Goal: Task Accomplishment & Management: Manage account settings

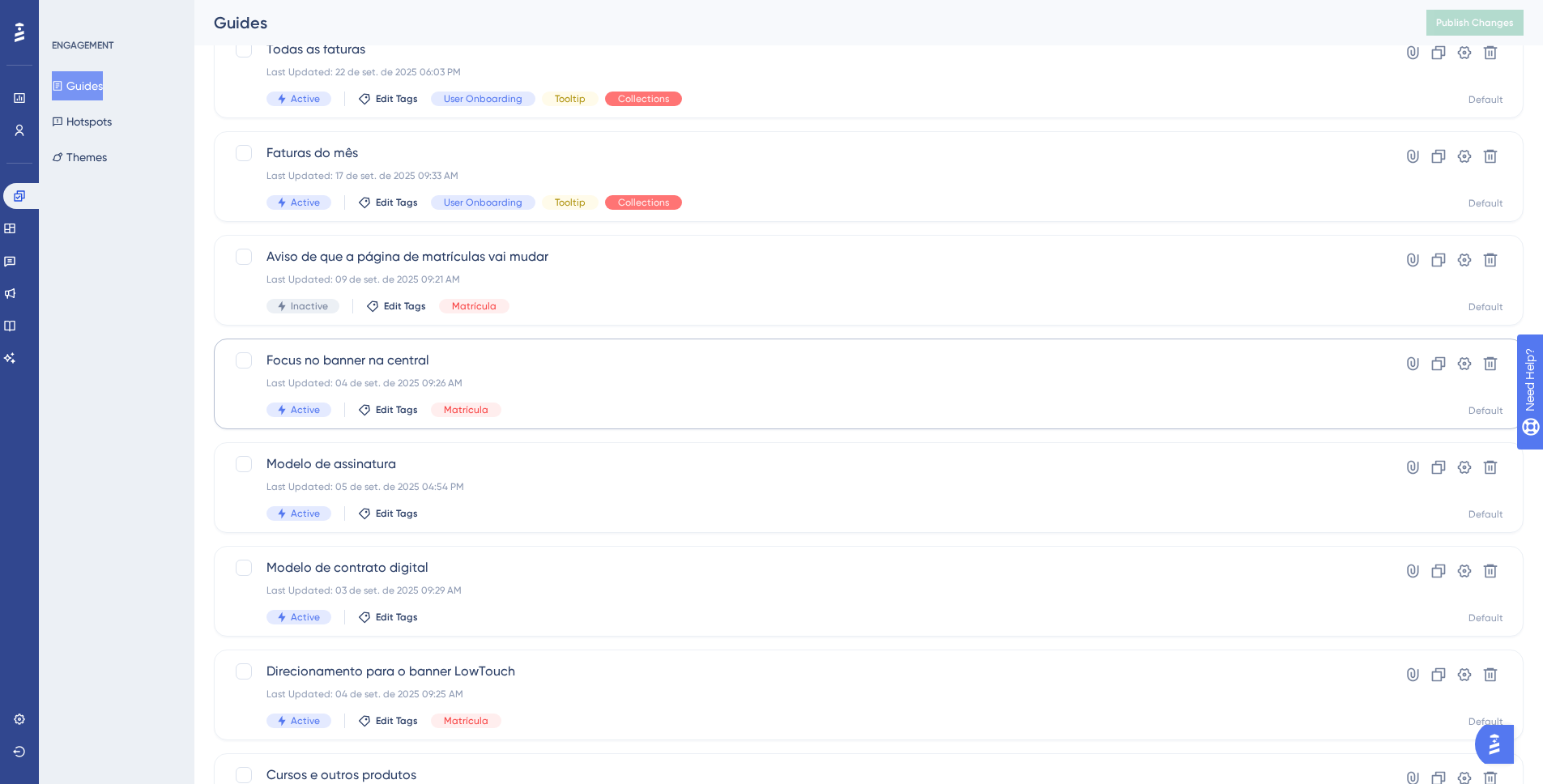
scroll to position [122, 0]
click at [406, 372] on div "Focus no banner na central Last Updated: 04 de set. de 2025 09:26 AM Active Edi…" at bounding box center [804, 383] width 1075 height 66
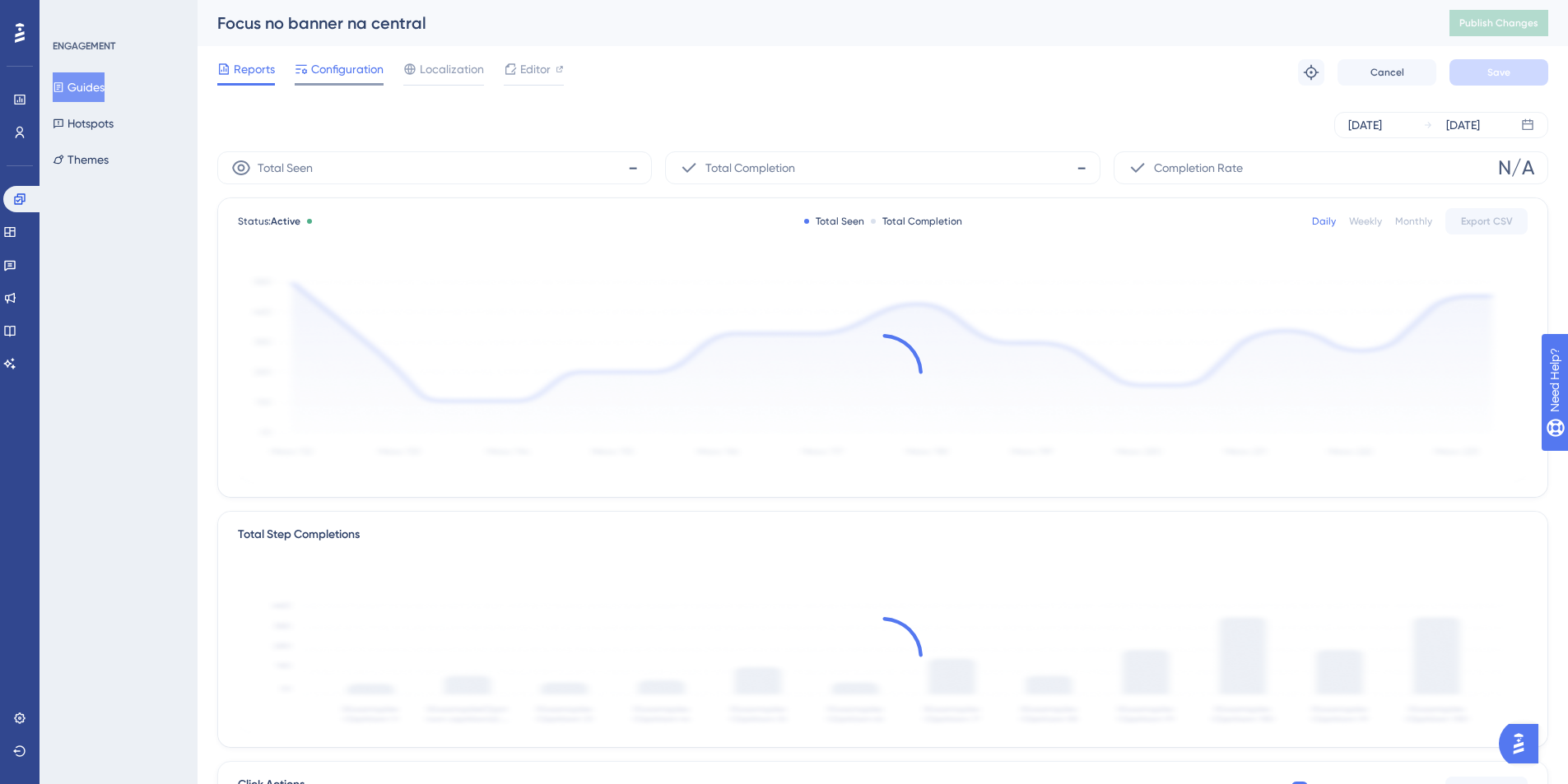
click at [353, 68] on span "Configuration" at bounding box center [347, 69] width 72 height 20
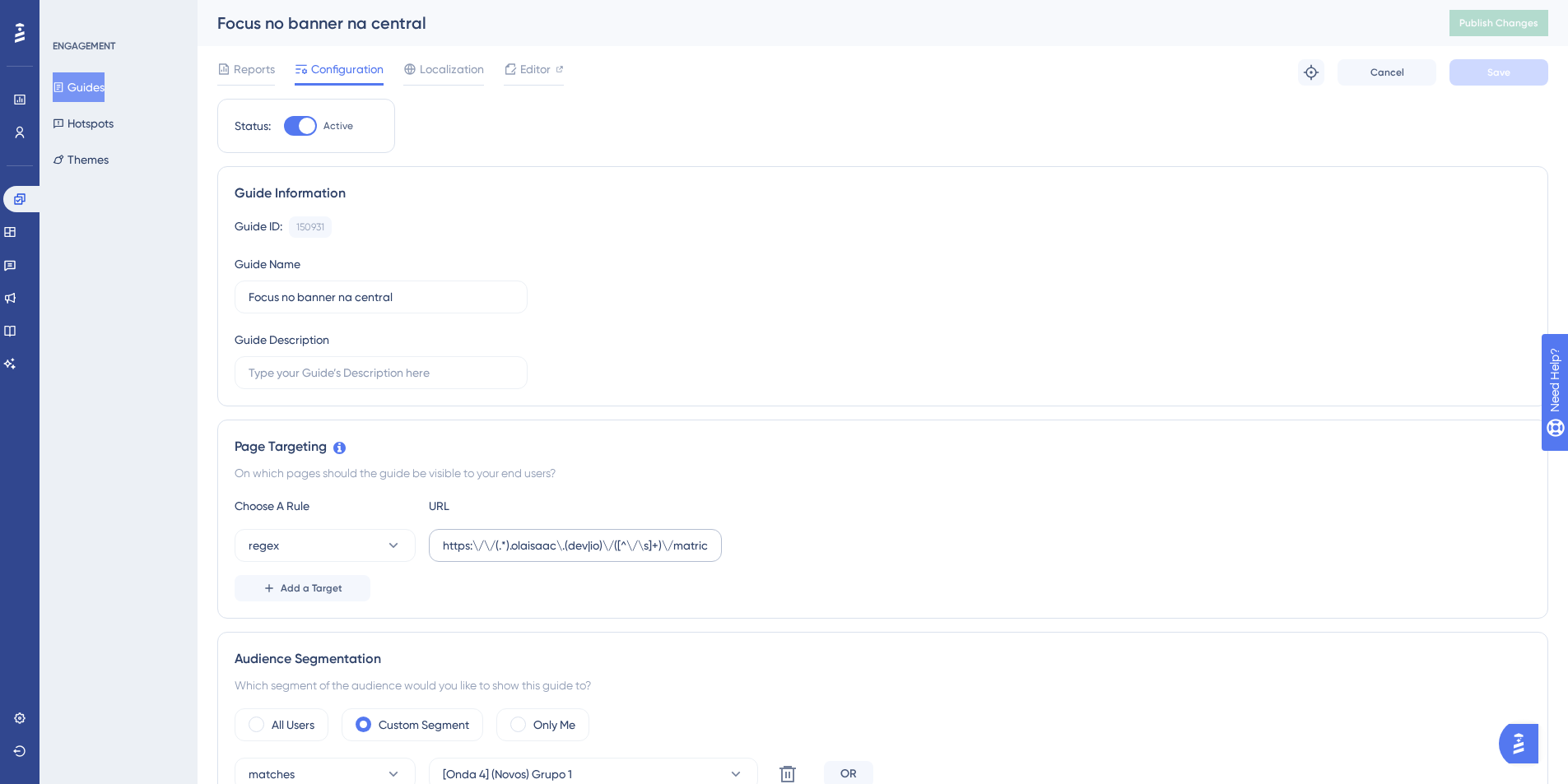
drag, startPoint x: 436, startPoint y: 545, endPoint x: 474, endPoint y: 550, distance: 38.3
click at [478, 550] on label "https:\/\/(.*).olaisaac\.(dev|io)\/([^\/\s]+)\/matriculas" at bounding box center [575, 545] width 293 height 33
click at [478, 550] on input "https:\/\/(.*).olaisaac\.(dev|io)\/([^\/\s]+)\/matriculas" at bounding box center [576, 546] width 265 height 18
click at [541, 546] on input "https:\/\/(.*).olaisaac\.(dev|io)\/([^\/\s]+)\/matriculas" at bounding box center [576, 546] width 265 height 18
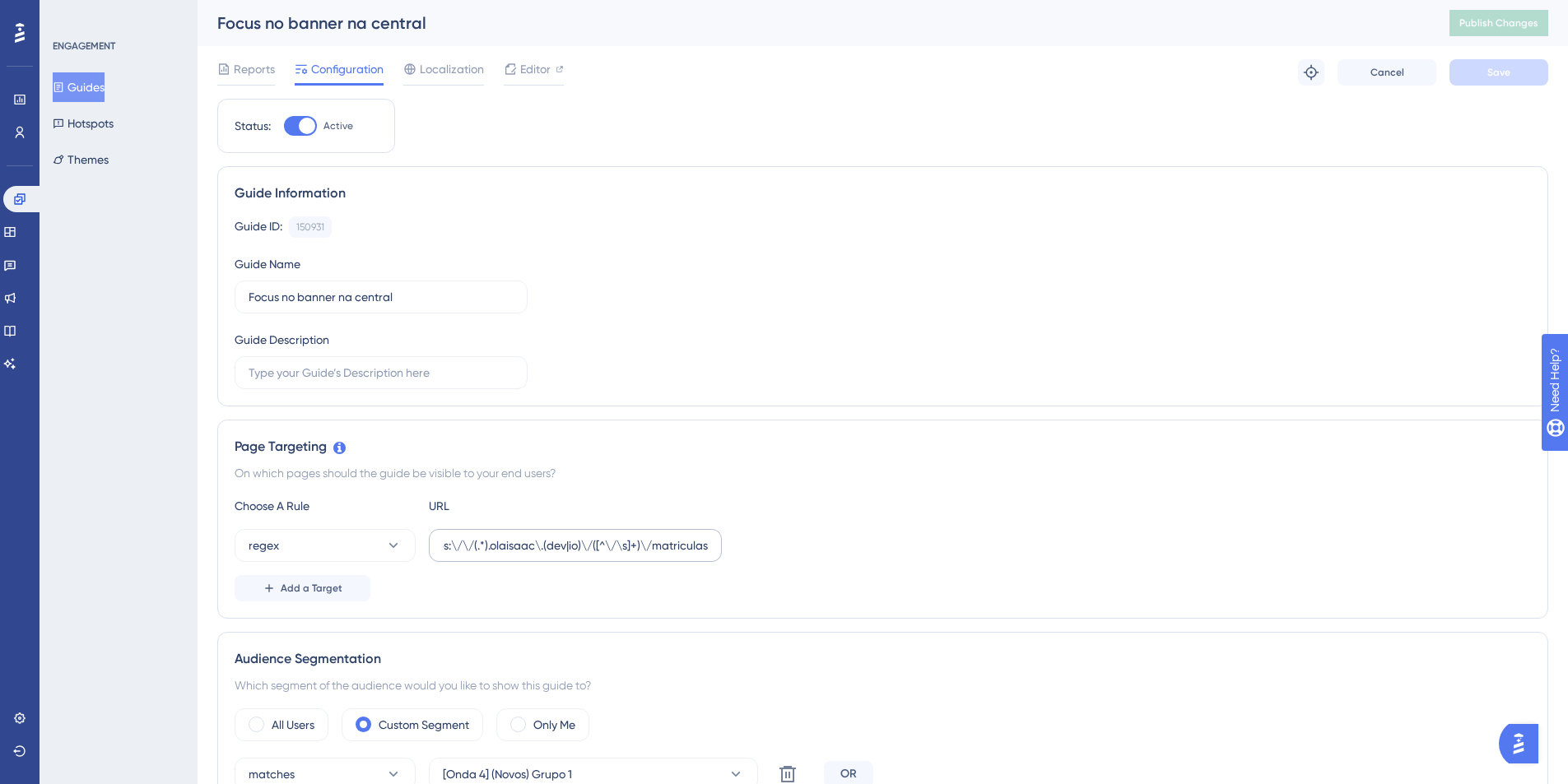
scroll to position [0, 0]
drag, startPoint x: 709, startPoint y: 545, endPoint x: 689, endPoint y: 545, distance: 20.0
click at [689, 545] on label "https:\/\/(.*).olaisaac\.(dev|io)\/([^\/\s]+)\/matriculas" at bounding box center [575, 545] width 293 height 33
click at [689, 545] on input "https:\/\/(.*).olaisaac\.(dev|io)\/([^\/\s]+)\/matriculas" at bounding box center [576, 546] width 265 height 18
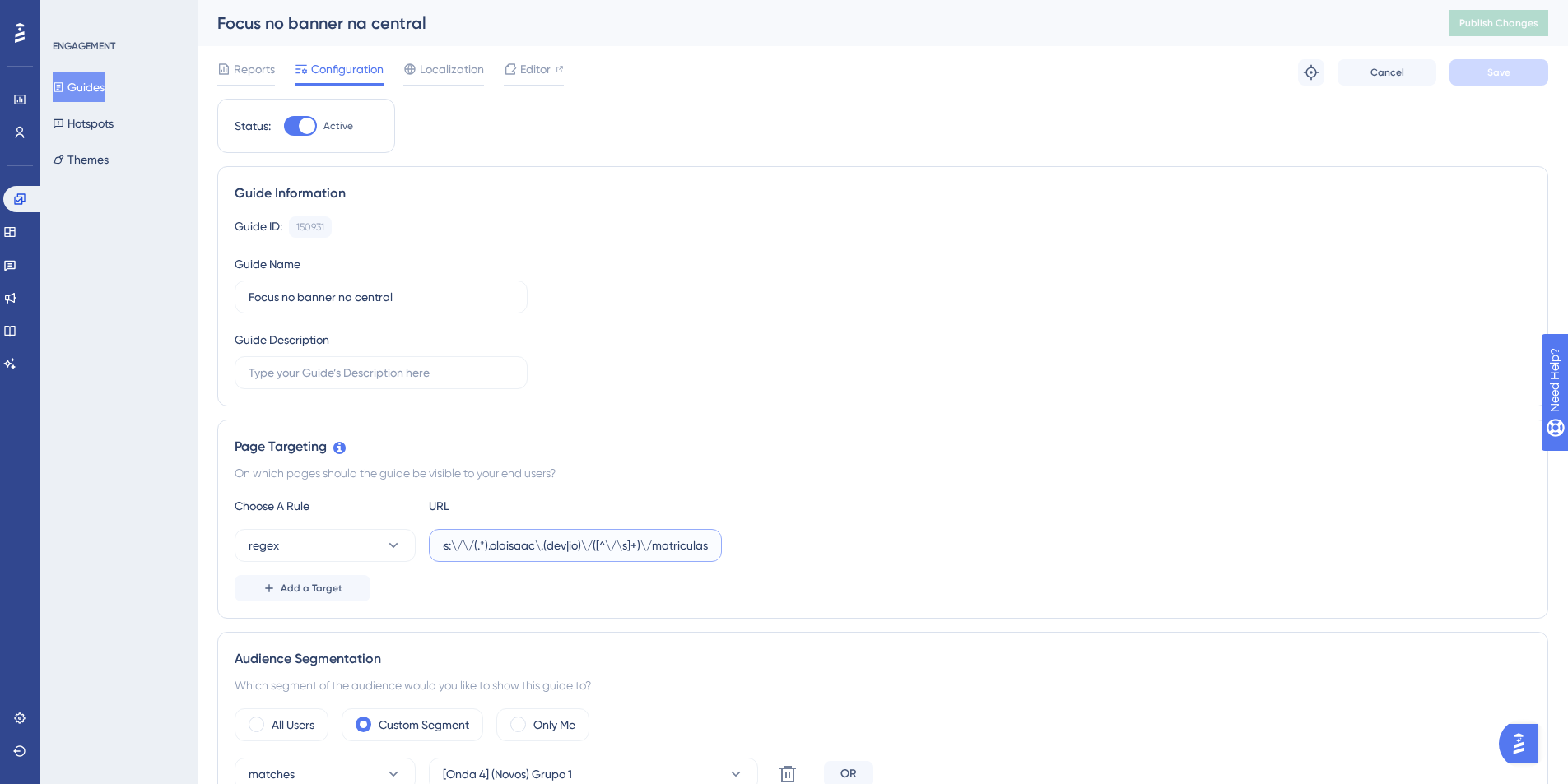
drag, startPoint x: 442, startPoint y: 548, endPoint x: 819, endPoint y: 552, distance: 377.0
click at [819, 552] on div "regex https:\/\/(.*).olaisaac\.(dev|io)\/([^\/\s]+)\/matriculas" at bounding box center [883, 545] width 1296 height 33
